Goal: Information Seeking & Learning: Find specific fact

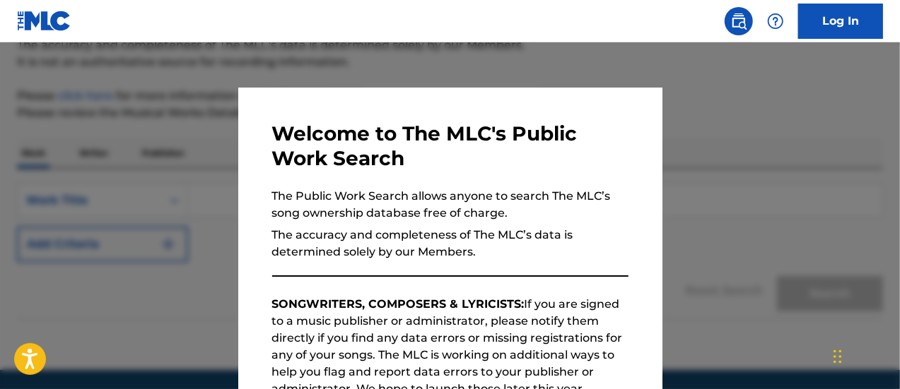
scroll to position [180, 0]
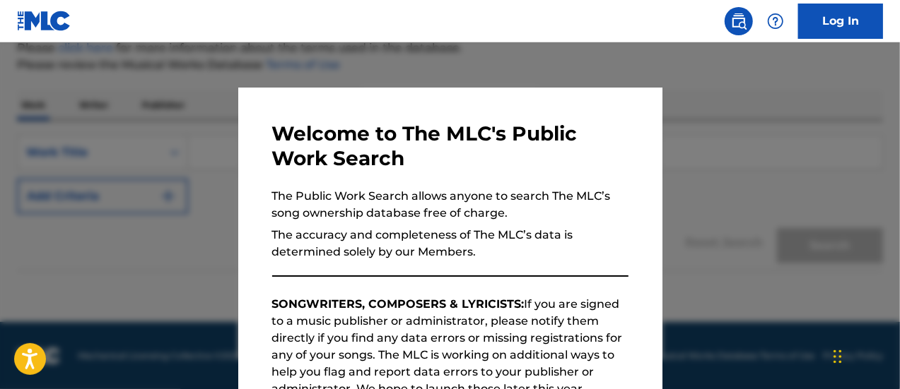
click at [786, 286] on div at bounding box center [450, 236] width 900 height 389
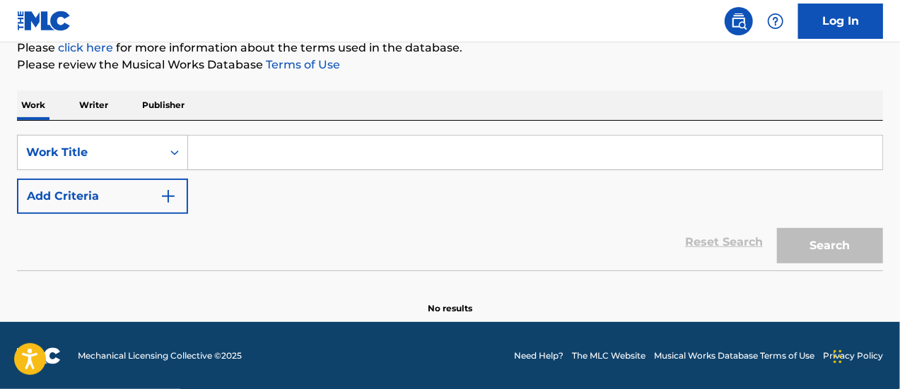
click at [612, 150] on input "Search Form" at bounding box center [535, 153] width 694 height 34
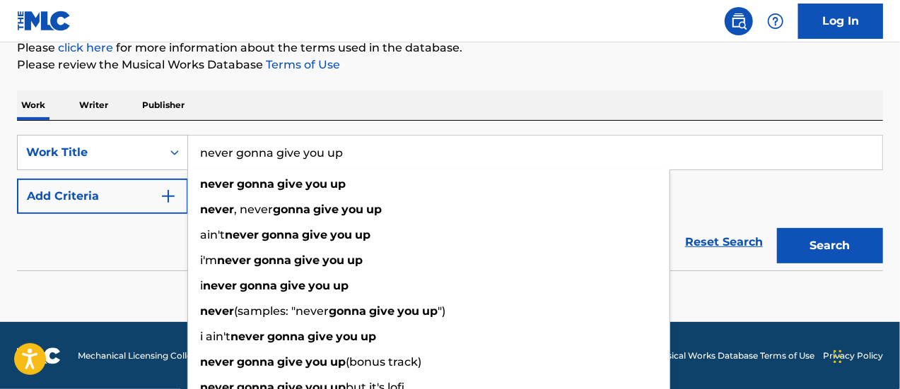
type input "never gonna give you up"
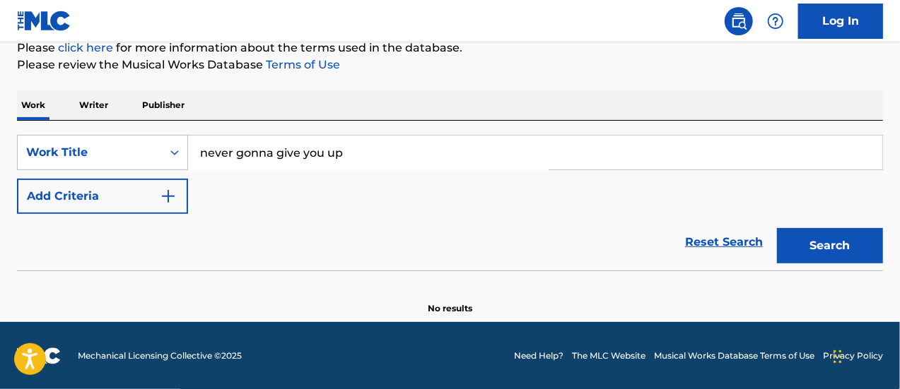
click at [90, 208] on button "Add Criteria" at bounding box center [102, 196] width 171 height 35
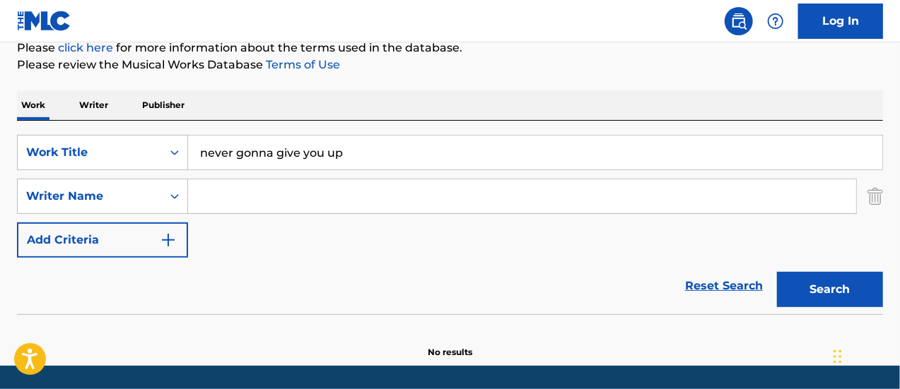
click at [88, 237] on button "Add Criteria" at bounding box center [102, 240] width 171 height 35
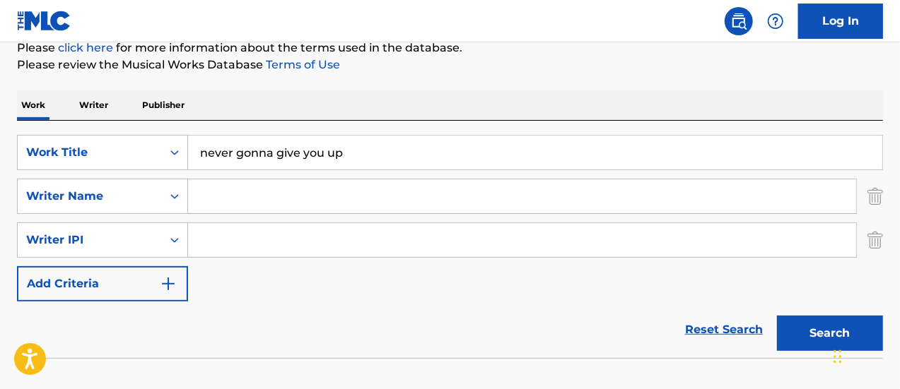
click at [90, 280] on button "Add Criteria" at bounding box center [102, 283] width 171 height 35
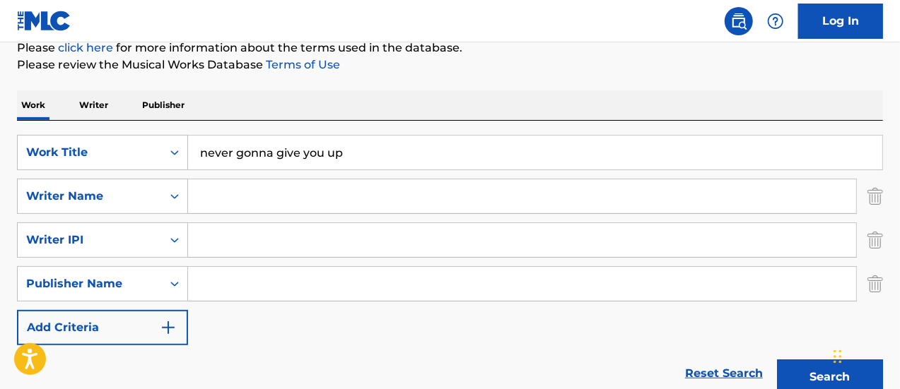
click at [95, 312] on button "Add Criteria" at bounding box center [102, 327] width 171 height 35
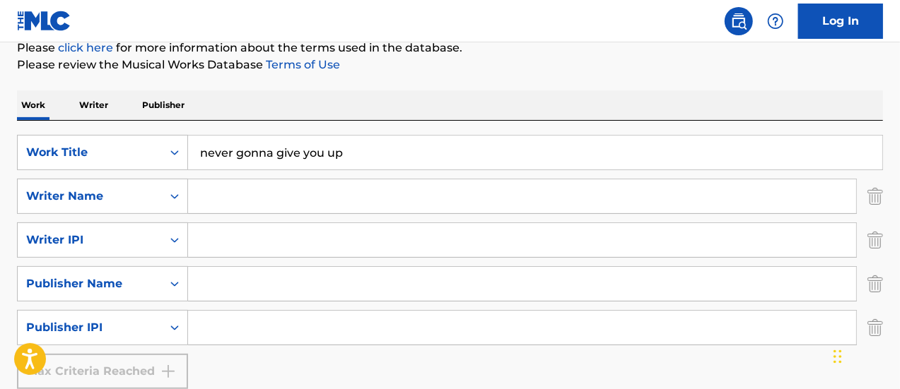
click at [108, 359] on div "Max Criteria Reached" at bounding box center [102, 371] width 171 height 35
click at [249, 185] on input "Search Form" at bounding box center [522, 197] width 668 height 34
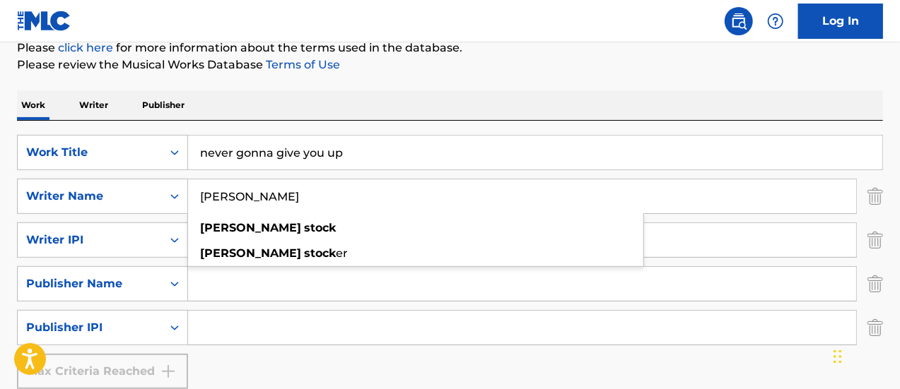
type input "[PERSON_NAME]"
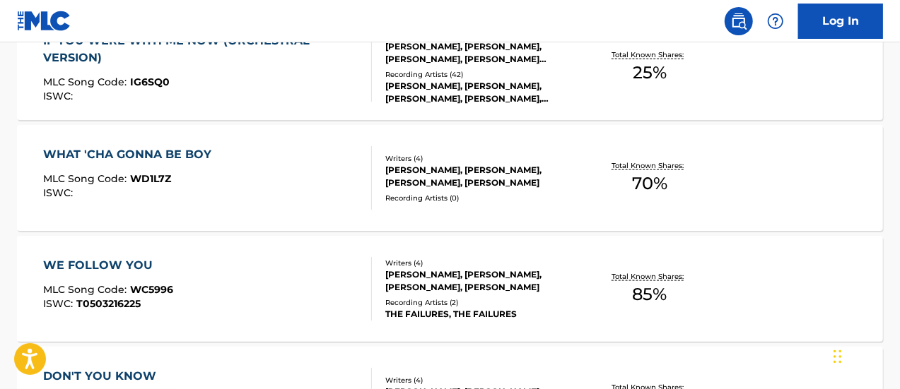
scroll to position [520, 0]
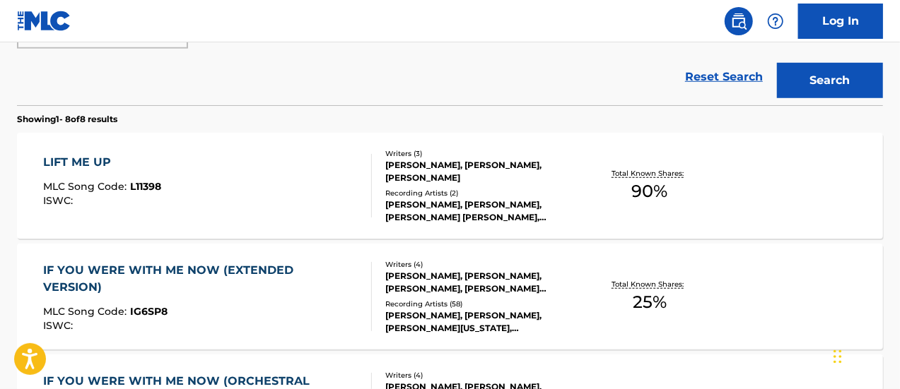
click at [812, 86] on button "Search" at bounding box center [830, 80] width 106 height 35
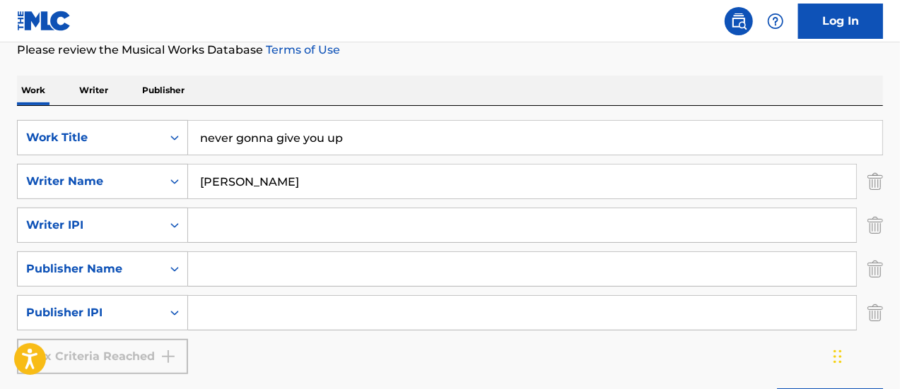
scroll to position [205, 0]
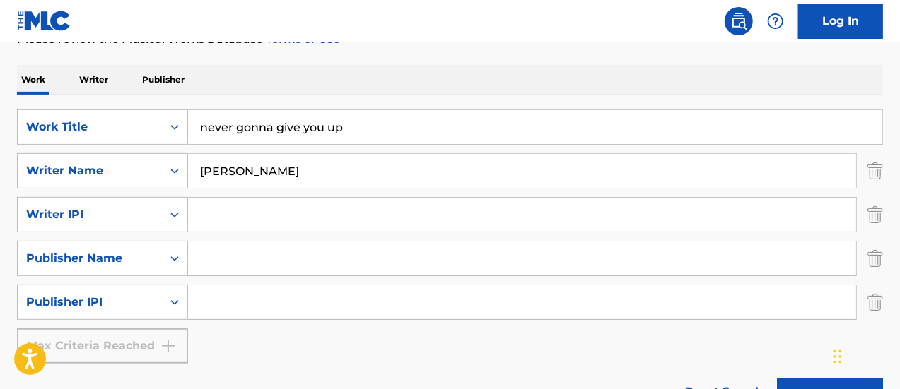
click at [876, 216] on img "Search Form" at bounding box center [875, 214] width 16 height 35
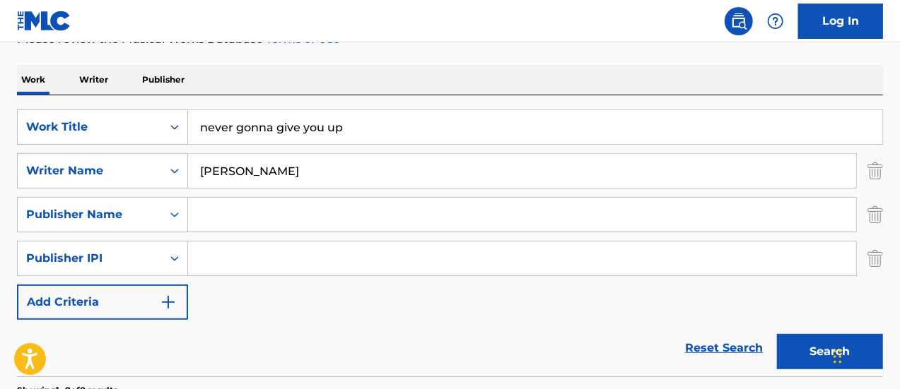
click at [876, 216] on img "Search Form" at bounding box center [875, 214] width 16 height 35
click at [876, 241] on img "Search Form" at bounding box center [875, 258] width 16 height 35
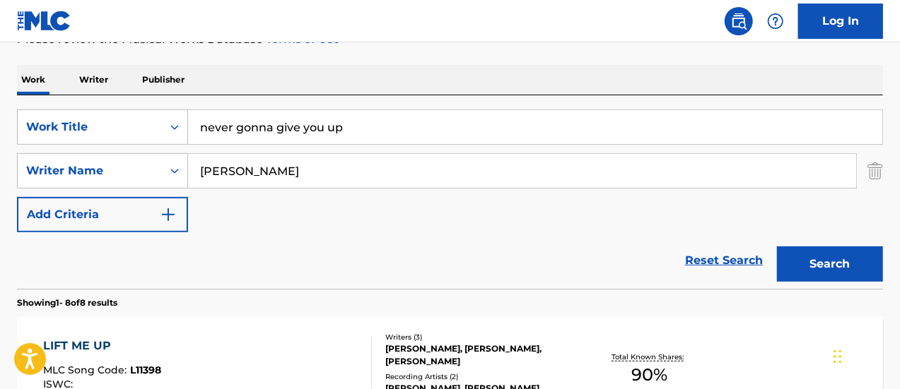
click at [835, 281] on button "Search" at bounding box center [830, 264] width 106 height 35
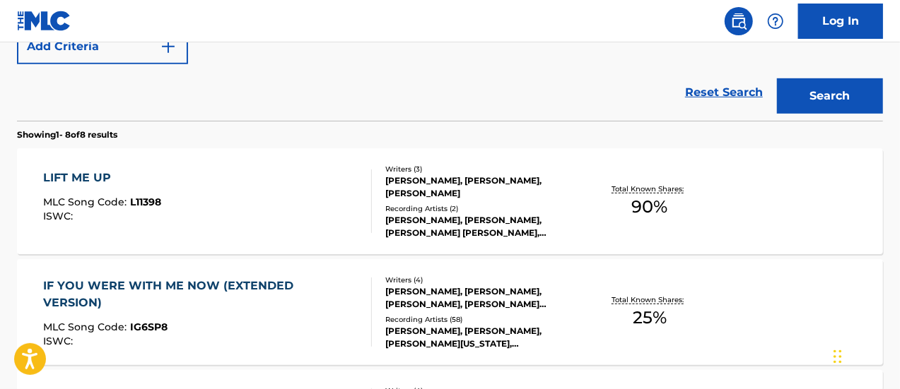
scroll to position [384, 0]
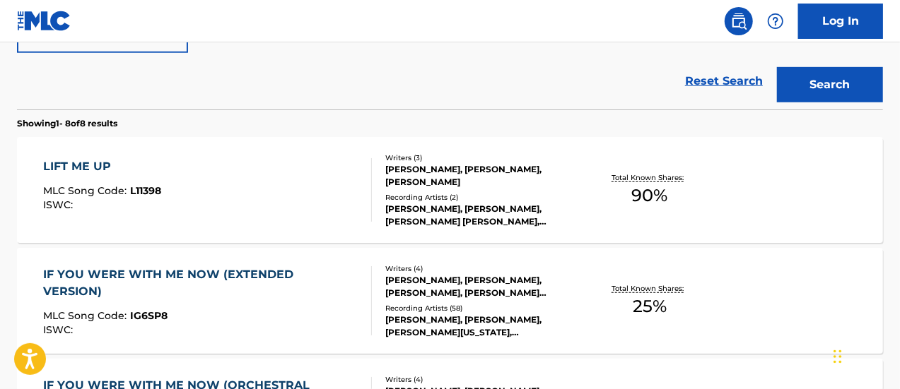
click at [481, 203] on div "[PERSON_NAME], [PERSON_NAME], [PERSON_NAME] [PERSON_NAME], [PERSON_NAME] [PERSO…" at bounding box center [481, 215] width 192 height 25
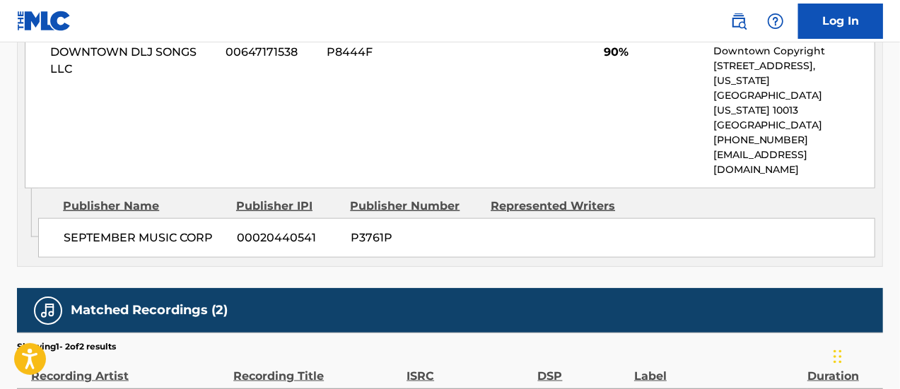
scroll to position [42, 0]
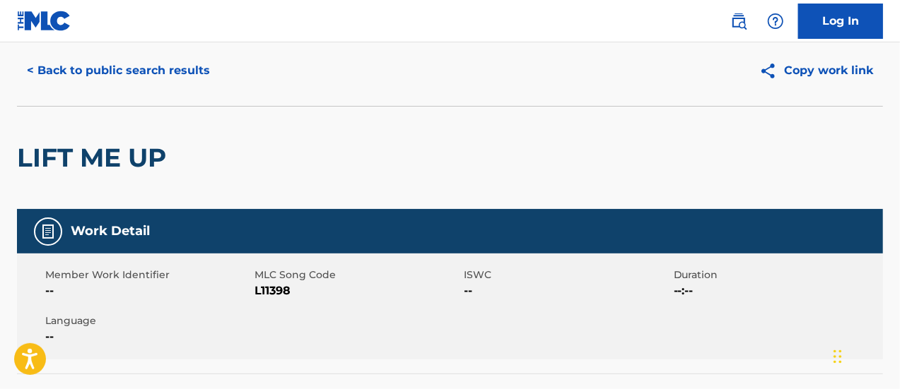
click at [111, 78] on button "< Back to public search results" at bounding box center [118, 70] width 203 height 35
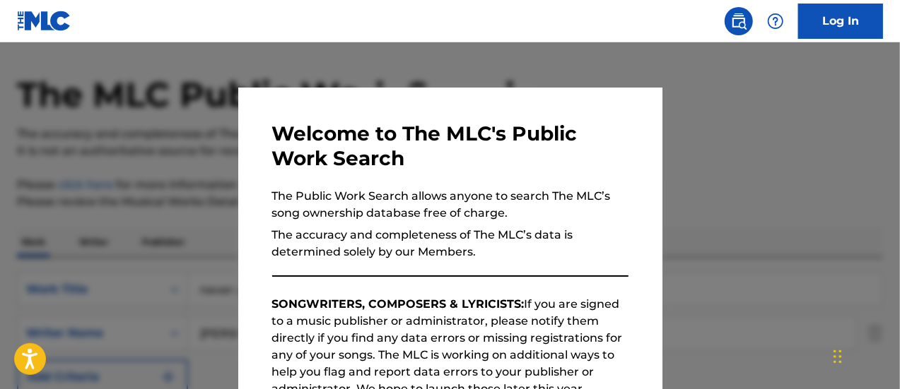
scroll to position [465, 0]
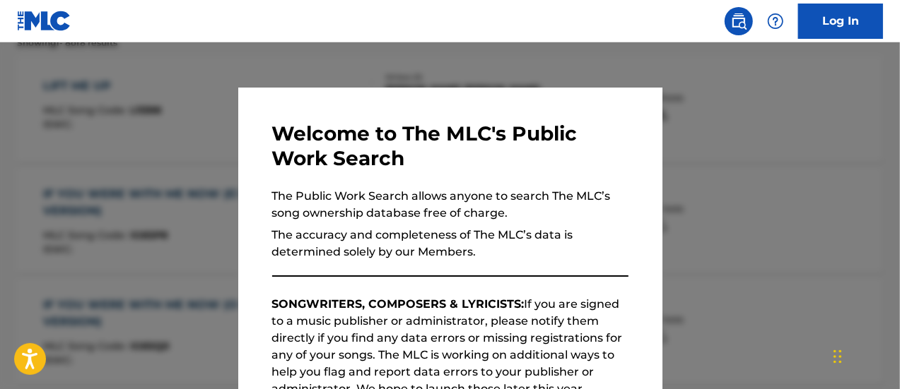
click at [777, 155] on div at bounding box center [450, 236] width 900 height 389
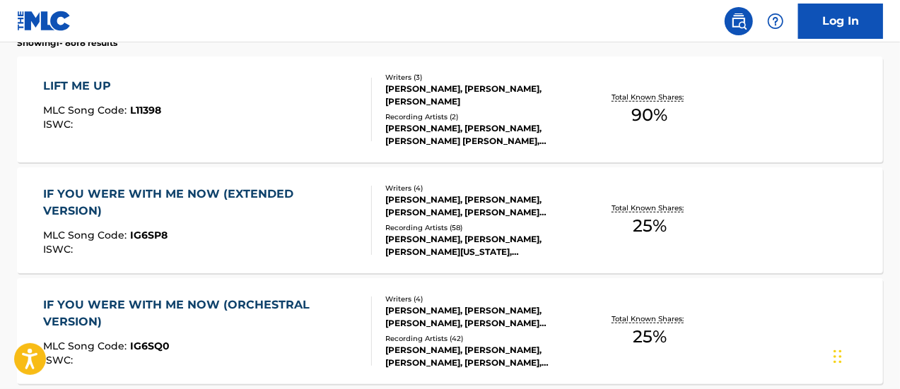
scroll to position [124, 0]
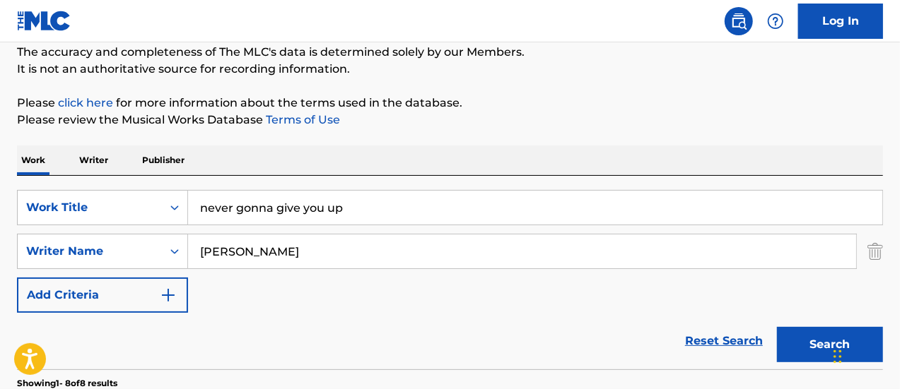
click at [313, 261] on input "[PERSON_NAME]" at bounding box center [522, 252] width 668 height 34
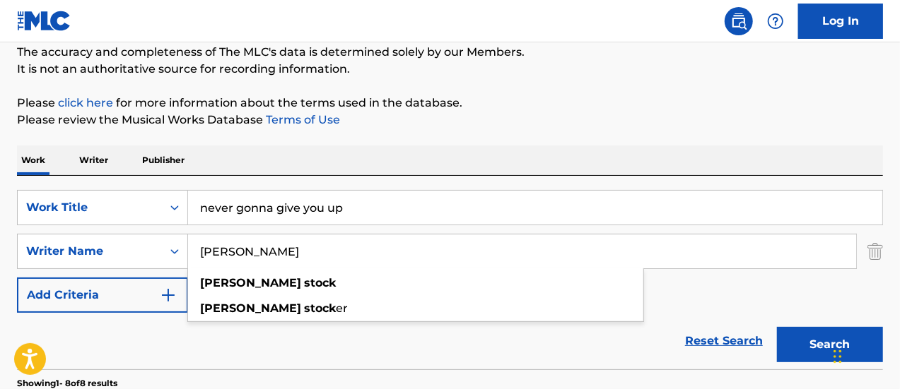
click at [313, 261] on input "[PERSON_NAME]" at bounding box center [522, 252] width 668 height 34
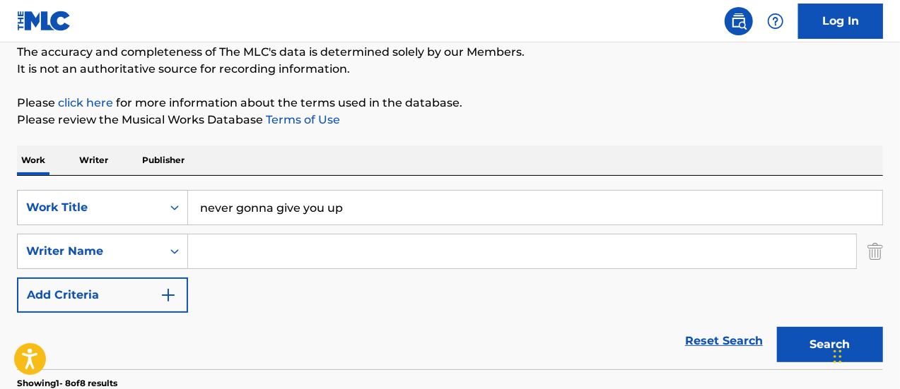
click at [874, 257] on img "Search Form" at bounding box center [875, 251] width 16 height 35
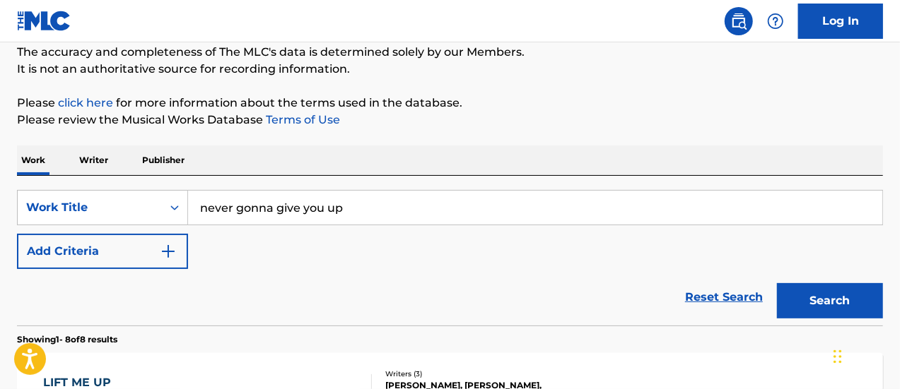
click at [803, 288] on button "Search" at bounding box center [830, 300] width 106 height 35
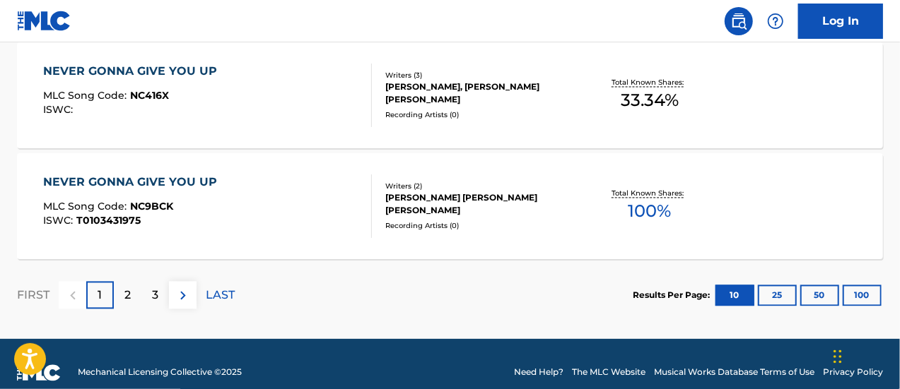
scroll to position [1336, 0]
